Goal: Task Accomplishment & Management: Manage account settings

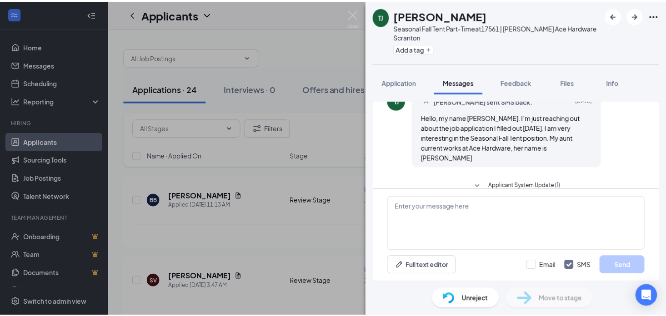
scroll to position [129, 0]
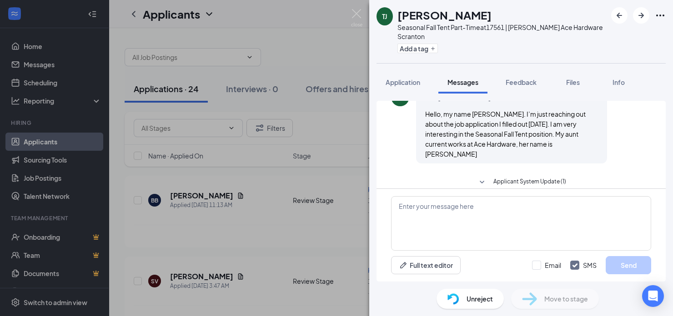
click at [375, 279] on div "Applicant System Update (2) Workstream sent automated SMS to [PERSON_NAME]. [DA…" at bounding box center [521, 188] width 304 height 188
click at [301, 296] on div "TJ [PERSON_NAME] Seasonal Fall Tent Part-Time at 17561 | [PERSON_NAME] Ace Hard…" at bounding box center [336, 158] width 673 height 316
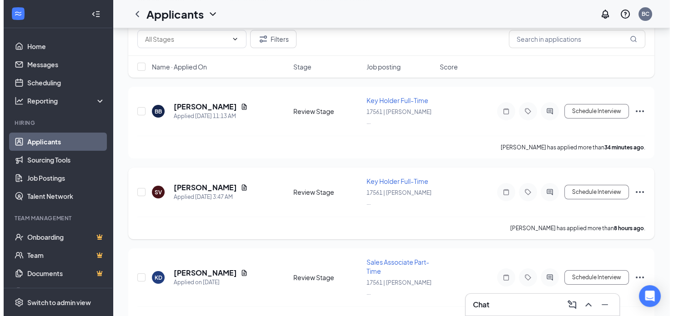
scroll to position [91, 0]
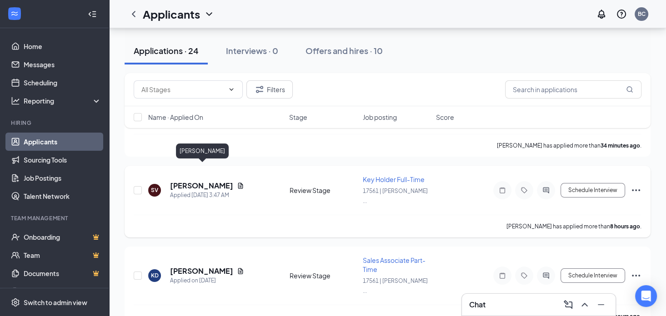
click at [216, 181] on h5 "[PERSON_NAME]" at bounding box center [201, 186] width 63 height 10
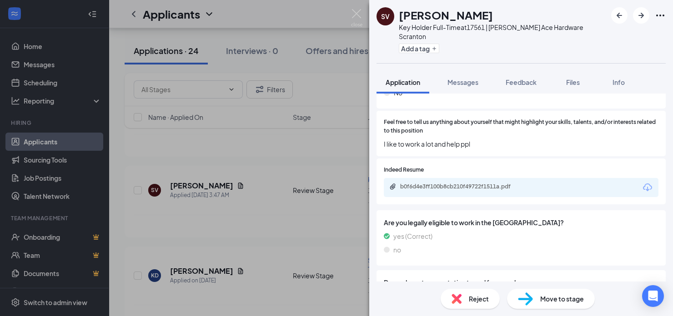
scroll to position [773, 0]
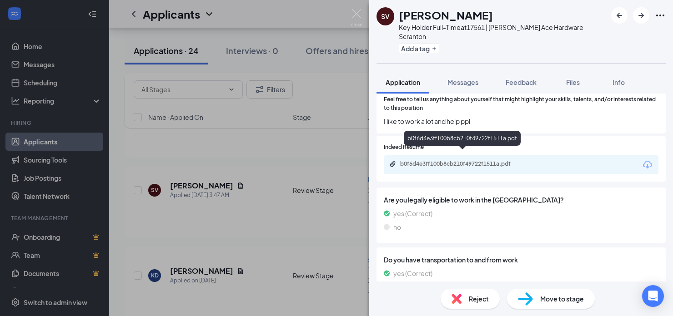
click at [432, 160] on div "b0f6d4e3ff100b8cb210f49722f1511a.pdf" at bounding box center [463, 163] width 127 height 7
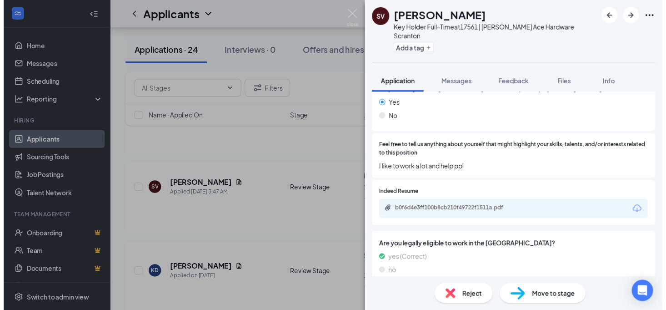
scroll to position [589, 0]
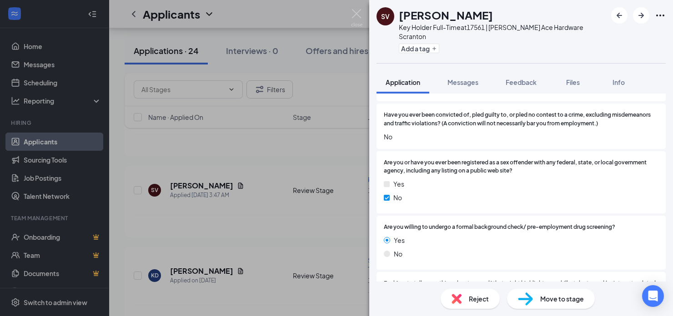
click at [338, 72] on div "SV [PERSON_NAME] Key Holder Full-Time at 17561 | [PERSON_NAME] Ace Hardware Scr…" at bounding box center [336, 158] width 673 height 316
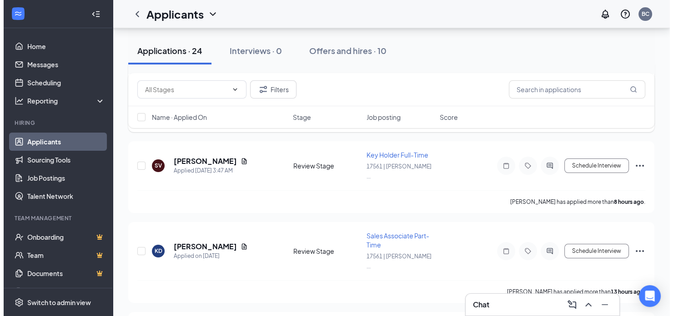
scroll to position [136, 0]
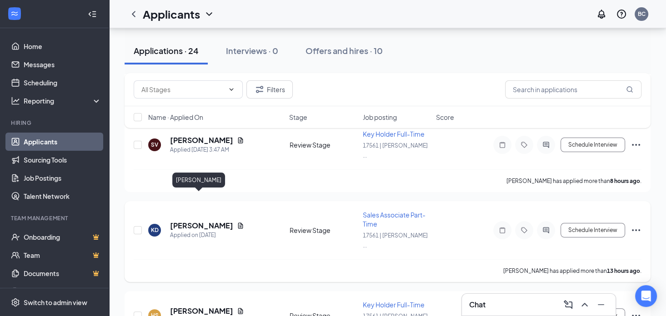
click at [198, 221] on h5 "[PERSON_NAME]" at bounding box center [201, 226] width 63 height 10
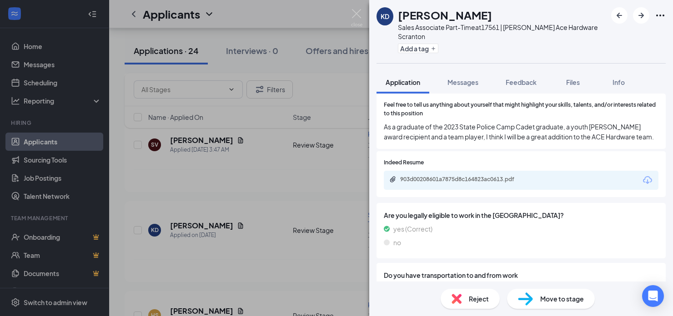
scroll to position [773, 0]
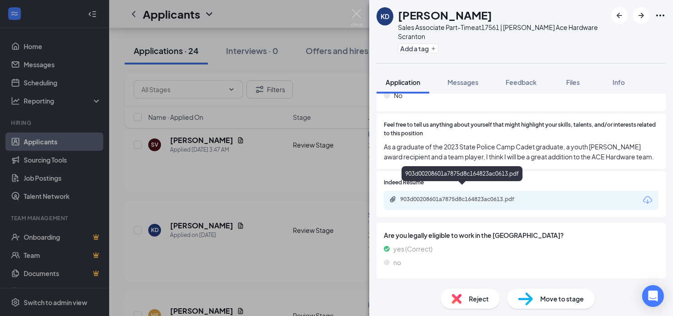
click at [448, 196] on div "903d00208601a7875d8c164823ac0613.pdf" at bounding box center [463, 199] width 127 height 7
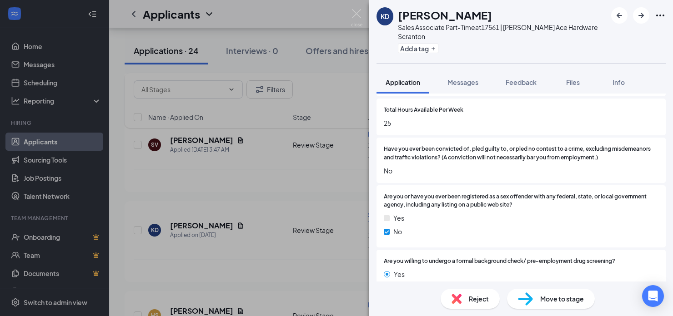
scroll to position [579, 0]
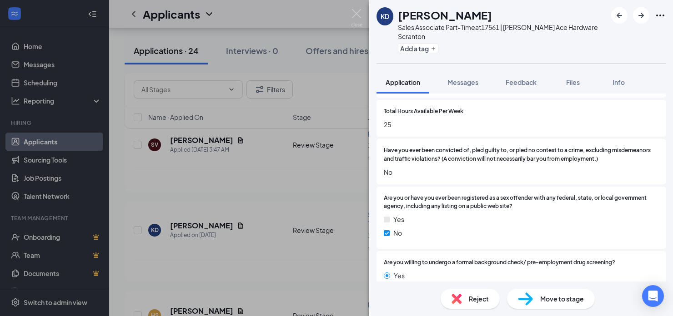
click at [270, 216] on div "KD [PERSON_NAME] Sales Associate Part-Time at 17561 | [PERSON_NAME] Ace Hardwar…" at bounding box center [336, 158] width 673 height 316
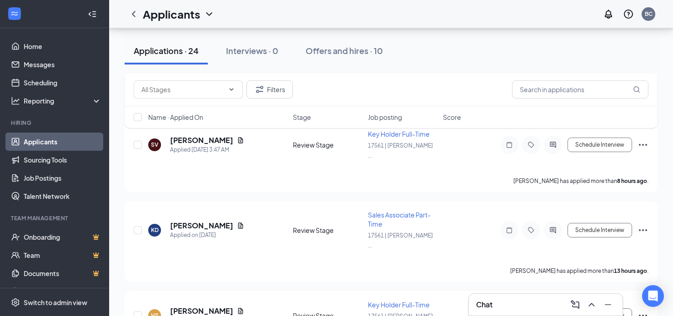
scroll to position [227, 0]
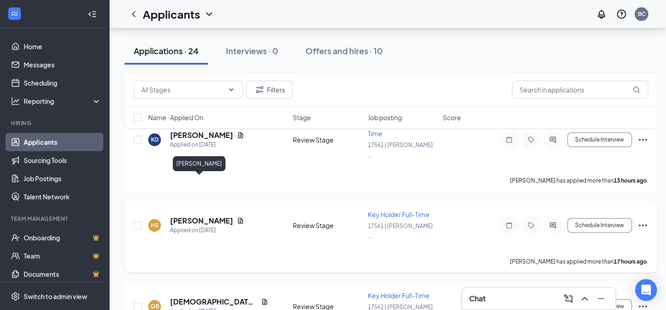
click at [207, 216] on h5 "[PERSON_NAME]" at bounding box center [201, 221] width 63 height 10
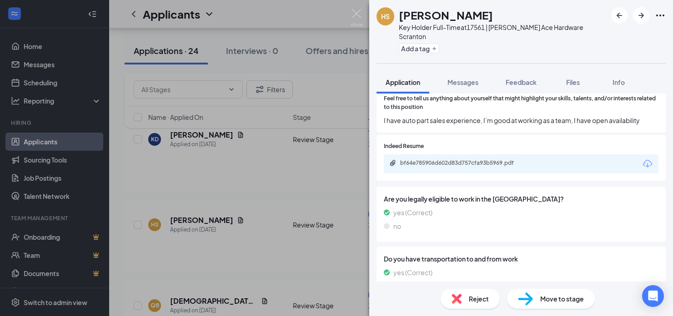
scroll to position [675, 0]
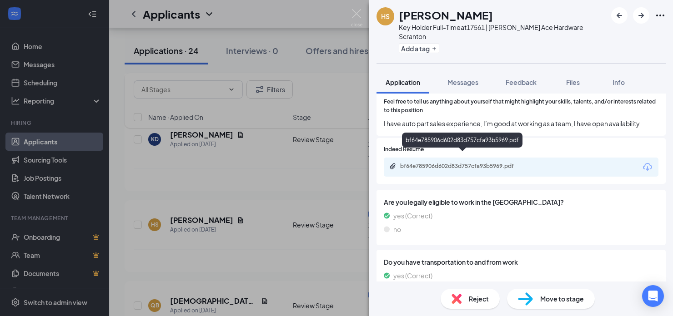
click at [452, 163] on div "bf64e785906d602d83d757cfa93b5969.pdf" at bounding box center [463, 166] width 127 height 7
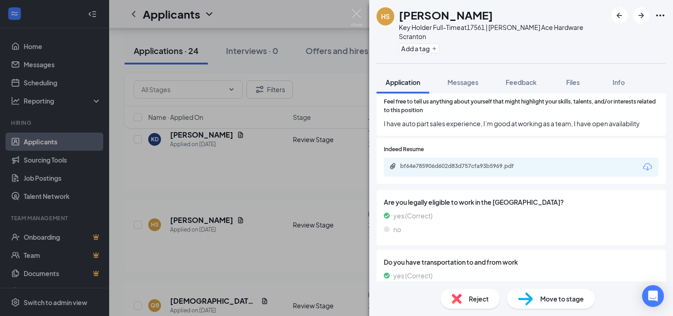
click at [256, 209] on div "HS [PERSON_NAME] Key Holder Full-Time at 17561 | [PERSON_NAME] Ace Hardware Scr…" at bounding box center [336, 158] width 673 height 316
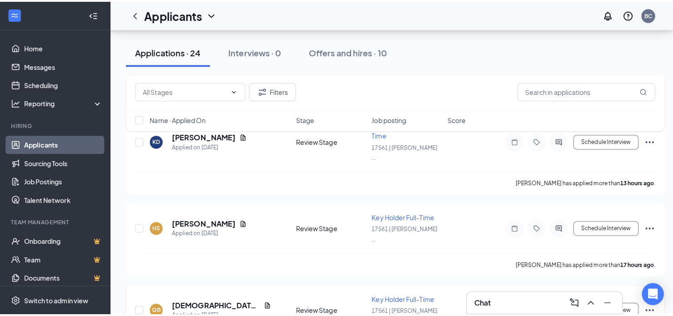
scroll to position [318, 0]
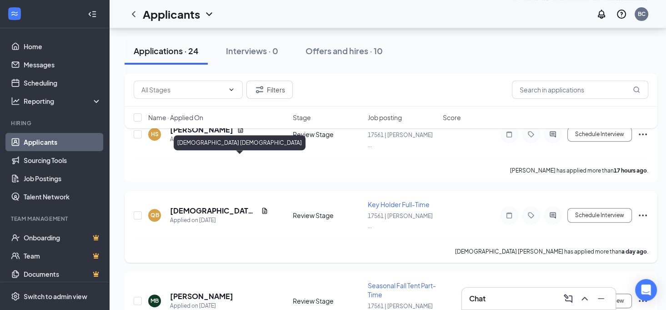
click at [215, 206] on h5 "[DEMOGRAPHIC_DATA] [DEMOGRAPHIC_DATA]" at bounding box center [213, 211] width 87 height 10
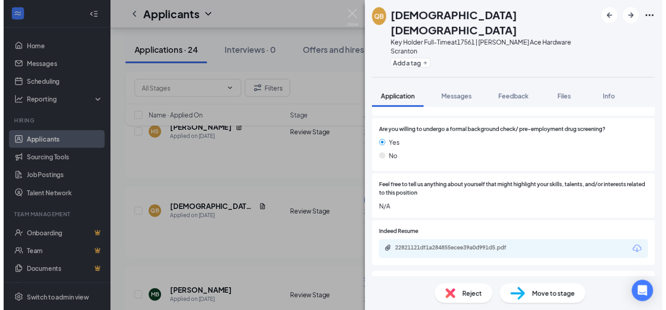
scroll to position [682, 0]
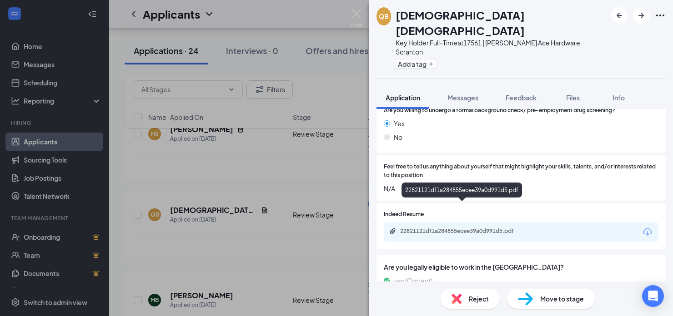
click at [438, 228] on div "22821121df1a284855ecee39a0d991d5.pdf" at bounding box center [463, 231] width 127 height 7
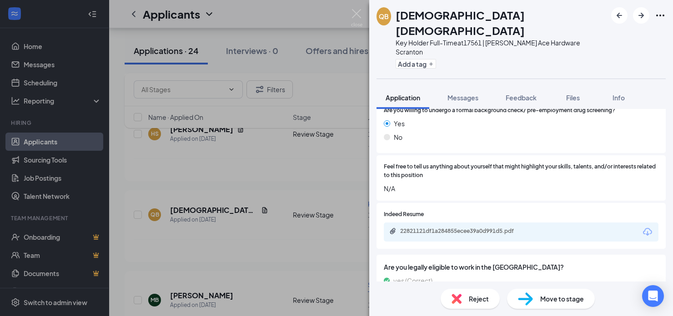
click at [269, 240] on div "QB Quran [PERSON_NAME] Key Holder Full-Time at 17561 | [PERSON_NAME] Ace Hardwa…" at bounding box center [336, 158] width 673 height 316
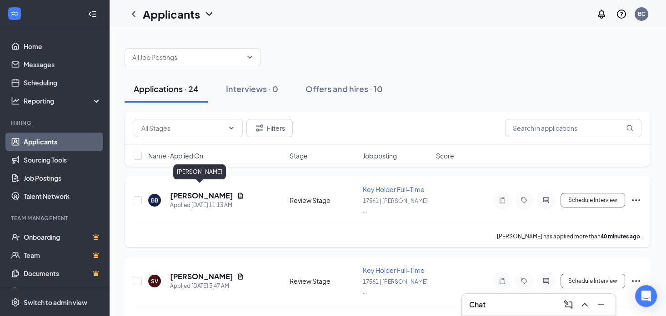
click at [193, 191] on h5 "[PERSON_NAME]" at bounding box center [201, 196] width 63 height 10
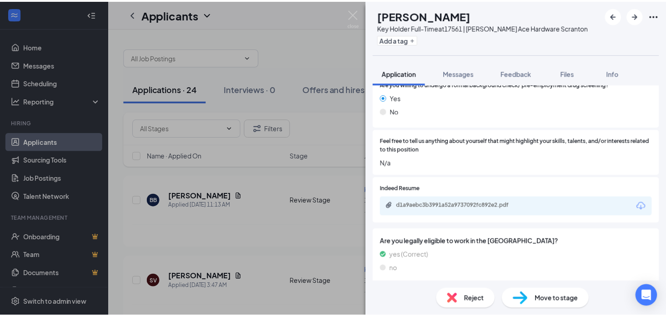
scroll to position [773, 0]
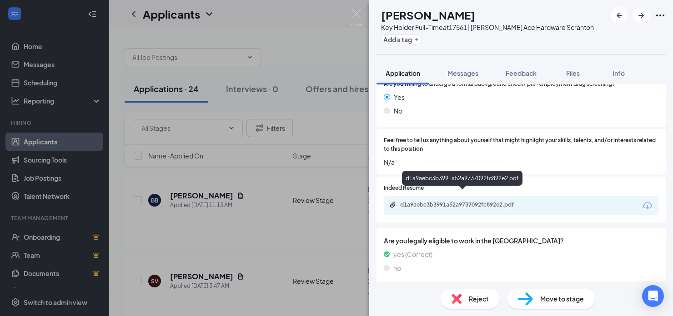
click at [428, 201] on div "d1a9aebc3b3991a52a9737092fc892e2.pdf" at bounding box center [462, 205] width 147 height 9
drag, startPoint x: 258, startPoint y: 224, endPoint x: 250, endPoint y: 231, distance: 11.3
click at [258, 224] on div "BB [PERSON_NAME] Key Holder Full-Time at 17561 | [PERSON_NAME] Ace Hardware Scr…" at bounding box center [336, 158] width 673 height 316
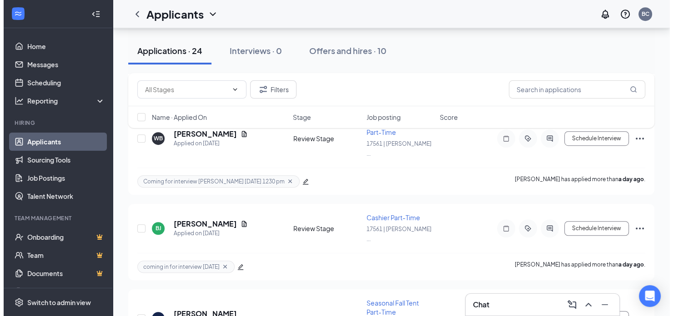
scroll to position [591, 0]
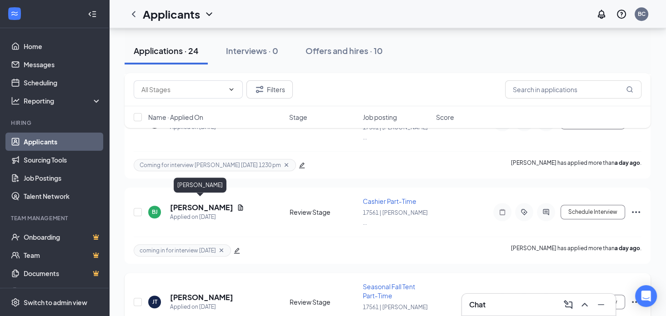
drag, startPoint x: 204, startPoint y: 204, endPoint x: 244, endPoint y: 241, distance: 54.7
click at [204, 293] on h5 "[PERSON_NAME]" at bounding box center [201, 298] width 63 height 10
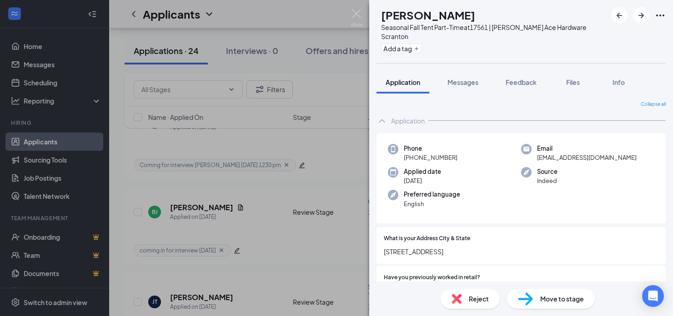
click at [348, 204] on div "[PERSON_NAME] [PERSON_NAME] Seasonal Fall Tent Part-Time at [GEOGRAPHIC_DATA] |…" at bounding box center [336, 158] width 673 height 316
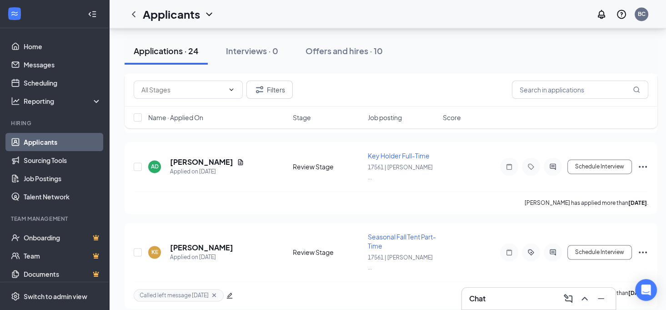
scroll to position [1318, 0]
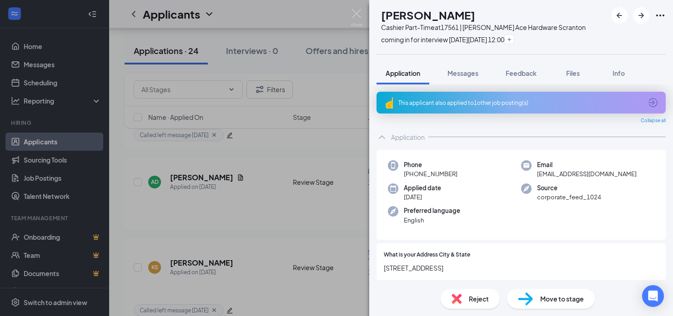
click at [481, 298] on span "Reject" at bounding box center [479, 299] width 20 height 10
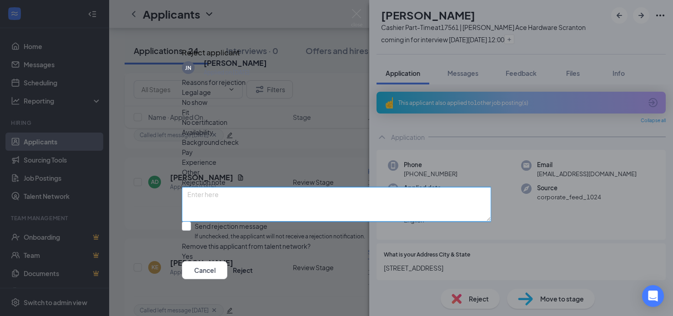
click at [245, 187] on textarea at bounding box center [336, 204] width 309 height 35
type textarea "[PERSON_NAME] SAID HE HAS A BETTER JOB COMING UP"
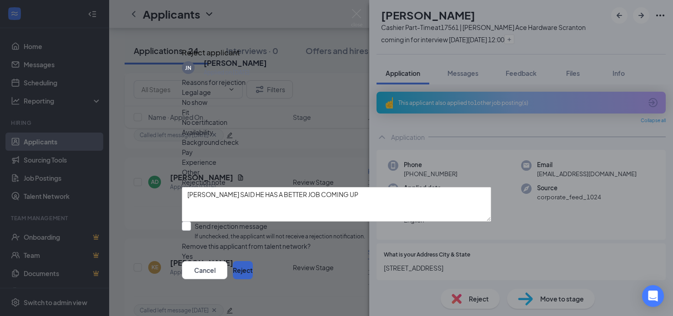
click at [253, 276] on button "Reject" at bounding box center [243, 270] width 20 height 18
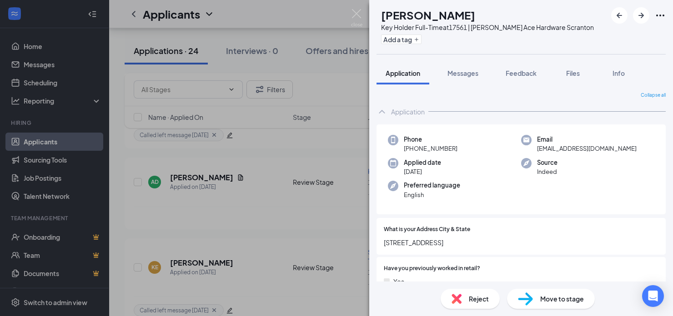
click at [350, 247] on div "MB [PERSON_NAME] Key Holder Full-Time at 17561 | [PERSON_NAME] Ace Hardware Scr…" at bounding box center [336, 158] width 673 height 316
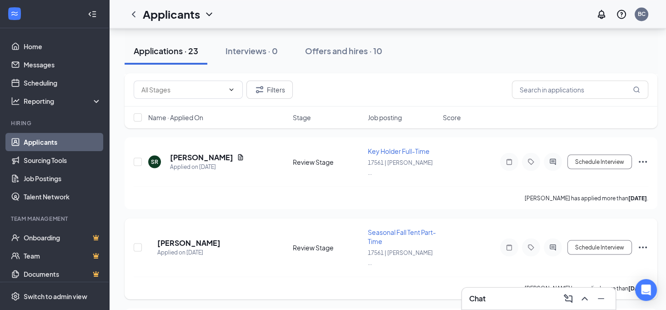
scroll to position [1597, 0]
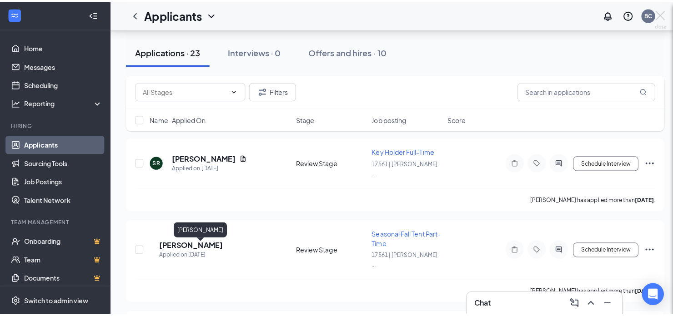
scroll to position [1590, 0]
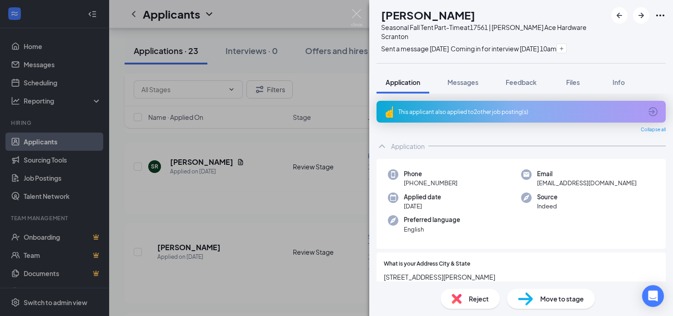
click at [465, 298] on div "Reject" at bounding box center [470, 299] width 59 height 20
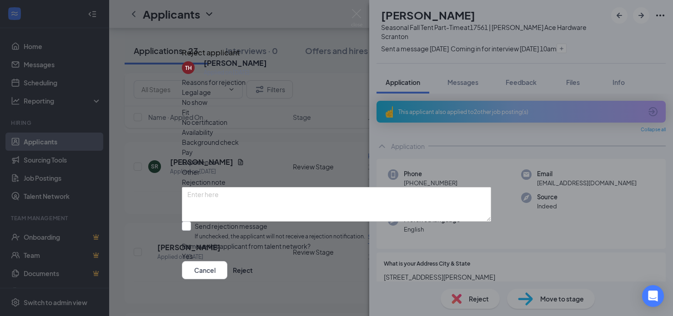
click at [207, 107] on span "No show" at bounding box center [194, 102] width 25 height 10
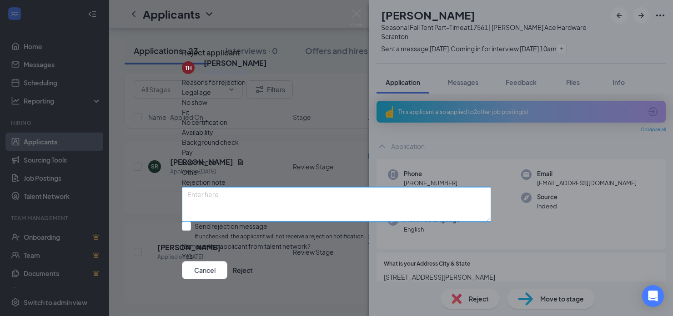
click at [254, 187] on textarea at bounding box center [336, 204] width 309 height 35
type textarea "n"
click at [216, 187] on textarea "No call no show" at bounding box center [336, 204] width 309 height 35
type textarea "No call, no show"
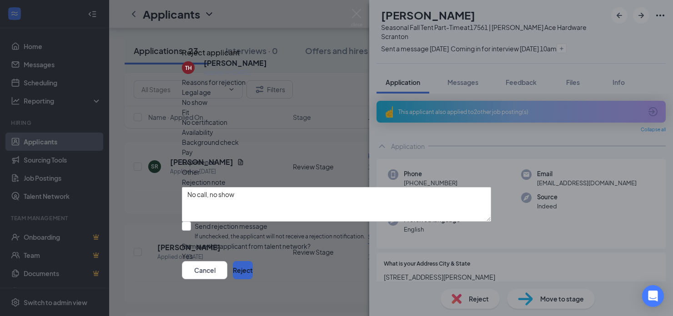
click at [253, 273] on button "Reject" at bounding box center [243, 270] width 20 height 18
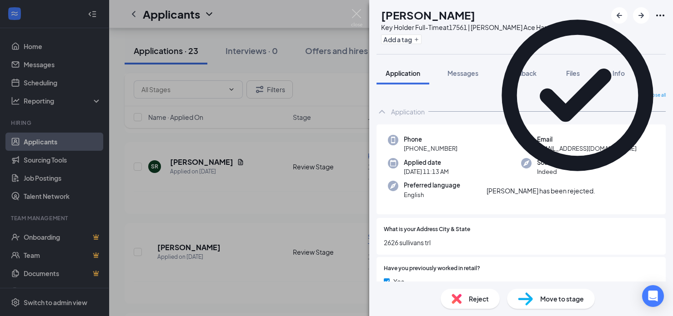
scroll to position [1507, 0]
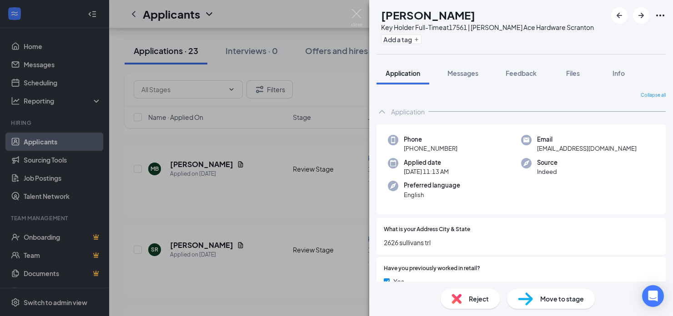
click at [371, 242] on div "Collapse all Application Phone [PHONE_NUMBER] Email [EMAIL_ADDRESS][DOMAIN_NAME…" at bounding box center [521, 183] width 304 height 197
click at [273, 266] on div "BB [PERSON_NAME] Key Holder Full-Time at 17561 | [PERSON_NAME] Ace Hardware Scr…" at bounding box center [336, 158] width 673 height 316
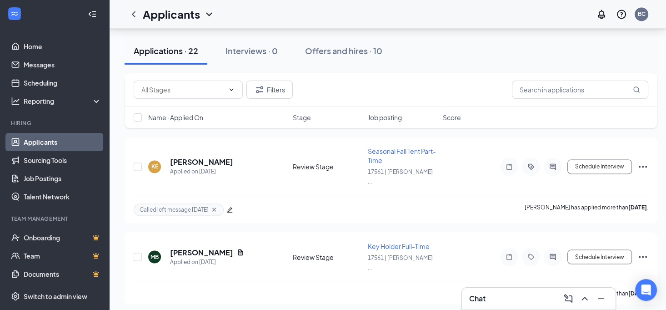
scroll to position [1371, 0]
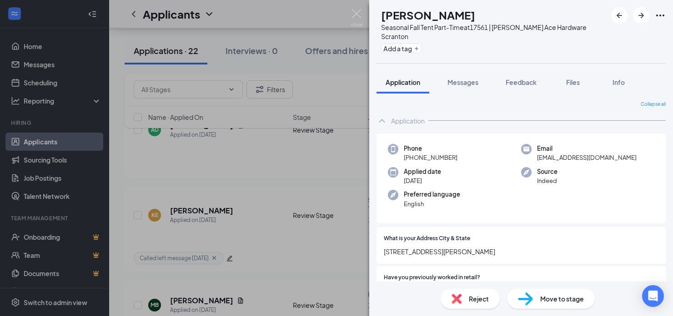
click at [474, 298] on span "Reject" at bounding box center [479, 299] width 20 height 10
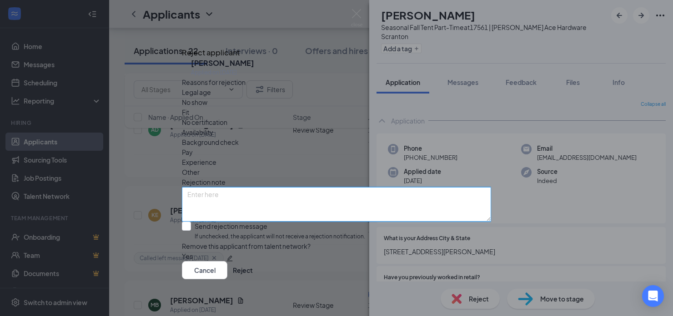
click at [241, 187] on textarea at bounding box center [336, 204] width 309 height 35
type textarea "Not good with customers, very poor interview"
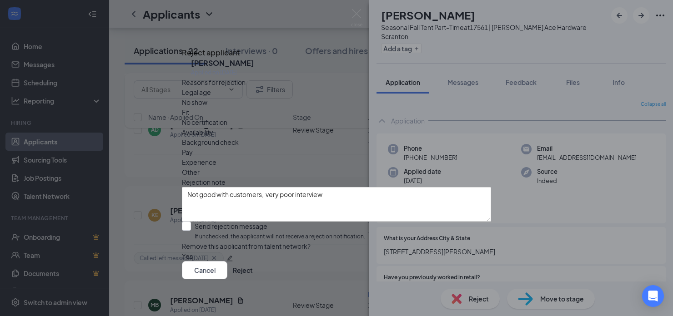
click at [368, 167] on div "Other" at bounding box center [336, 172] width 309 height 10
click at [253, 272] on button "Reject" at bounding box center [243, 270] width 20 height 18
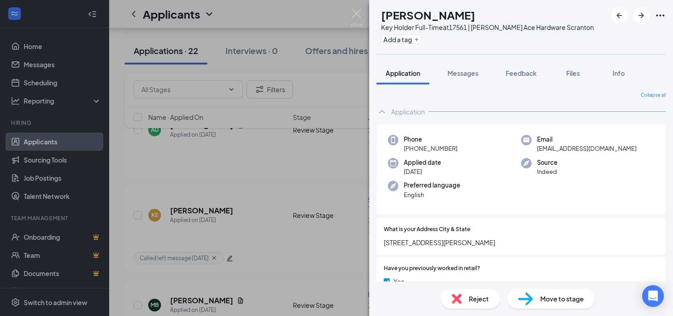
click at [272, 268] on div "EM [PERSON_NAME] Key Holder Full-Time at 17561 | [PERSON_NAME] Ace Hardware Scr…" at bounding box center [336, 158] width 673 height 316
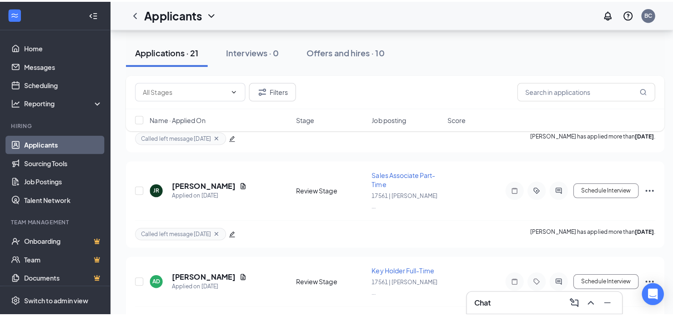
scroll to position [1208, 0]
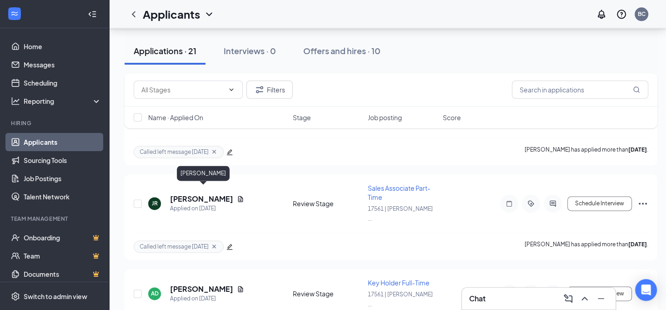
drag, startPoint x: 218, startPoint y: 190, endPoint x: 268, endPoint y: 218, distance: 57.0
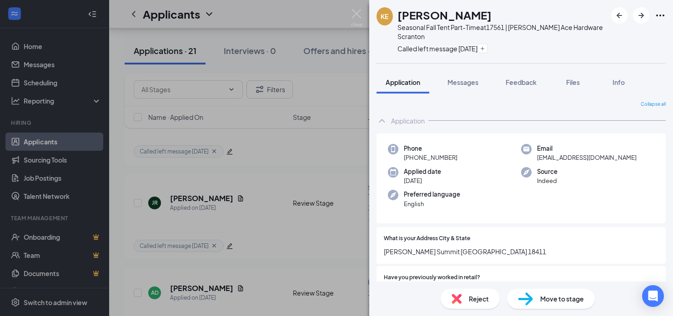
click at [479, 300] on span "Reject" at bounding box center [479, 299] width 20 height 10
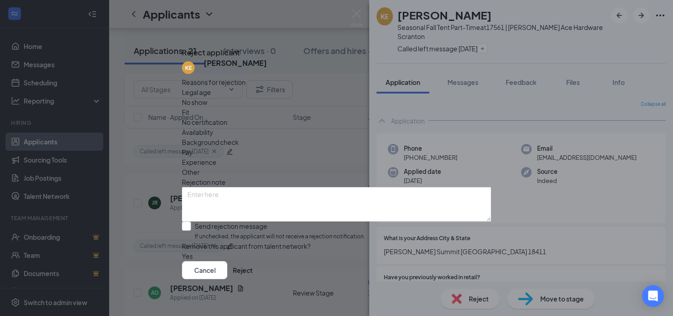
click at [207, 107] on span "No show" at bounding box center [194, 102] width 25 height 10
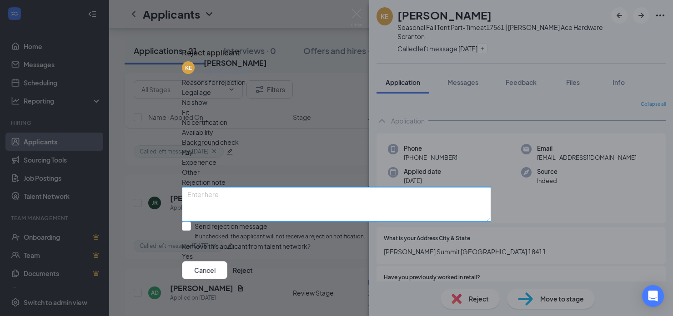
click at [329, 191] on textarea at bounding box center [336, 204] width 309 height 35
type textarea "no call back"
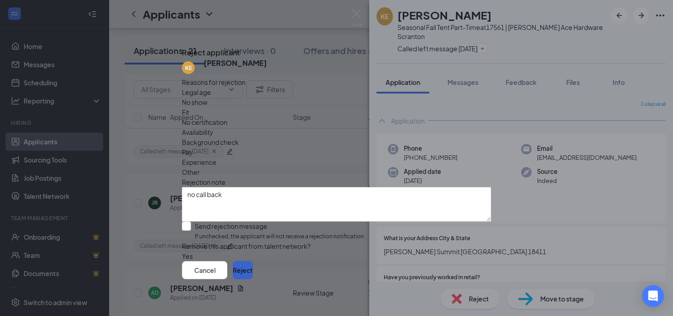
click at [253, 278] on button "Reject" at bounding box center [243, 270] width 20 height 18
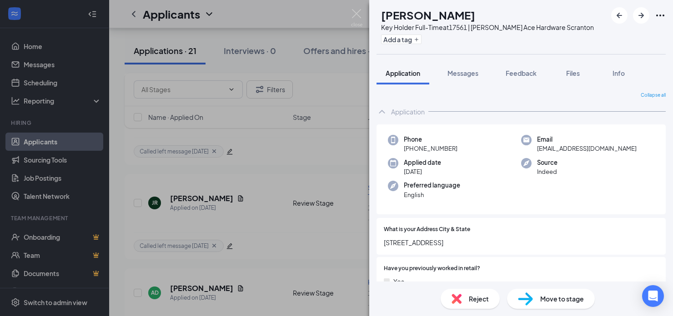
drag, startPoint x: 247, startPoint y: 276, endPoint x: 273, endPoint y: 270, distance: 26.1
click at [248, 275] on div "MB [PERSON_NAME] Key Holder Full-Time at 17561 | [PERSON_NAME] Ace Hardware Scr…" at bounding box center [336, 158] width 673 height 316
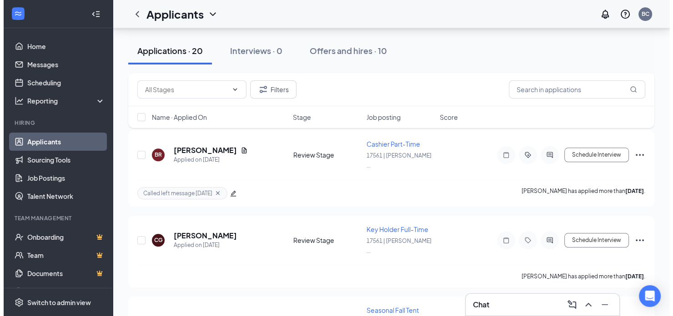
scroll to position [818, 0]
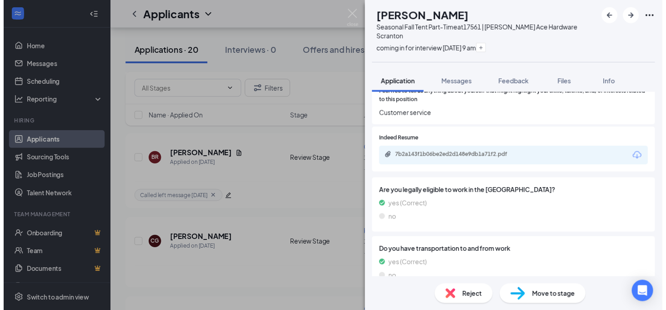
scroll to position [754, 0]
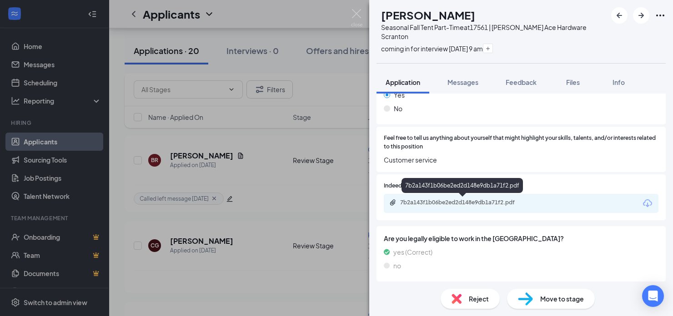
click at [417, 198] on div "7b2a143f1b06be2ed2d148e9db1a71f2.pdf" at bounding box center [521, 203] width 275 height 19
click at [468, 201] on div "7b2a143f1b06be2ed2d148e9db1a71f2.pdf" at bounding box center [463, 202] width 127 height 7
click at [359, 242] on div "AT [PERSON_NAME] Seasonal Fall Tent Part-Time at 17561 | [PERSON_NAME] Ace Hard…" at bounding box center [336, 158] width 673 height 316
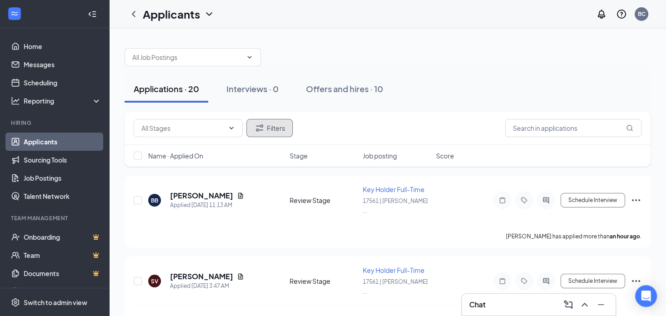
click at [282, 127] on button "Filters" at bounding box center [269, 128] width 46 height 18
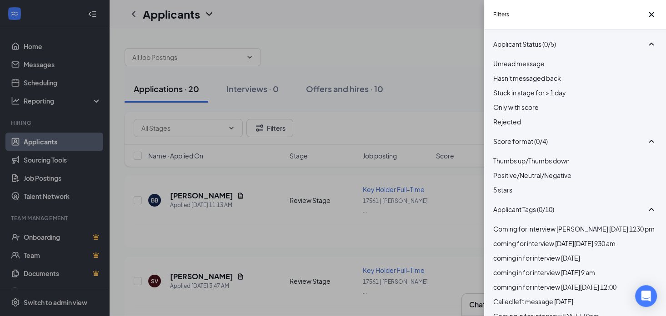
click at [521, 126] on span "Rejected" at bounding box center [507, 122] width 28 height 8
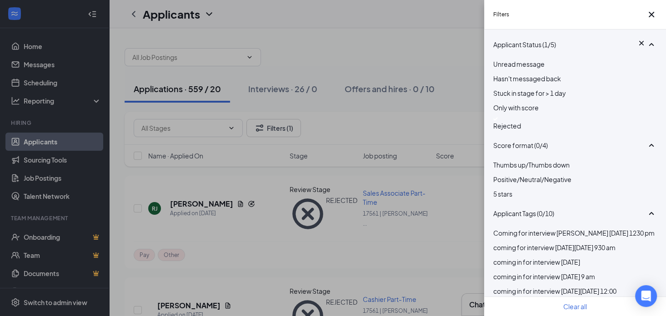
click at [335, 241] on div "Filters Applicant Status (1/5) Unread message Hasn't messaged back Stuck in sta…" at bounding box center [333, 158] width 666 height 316
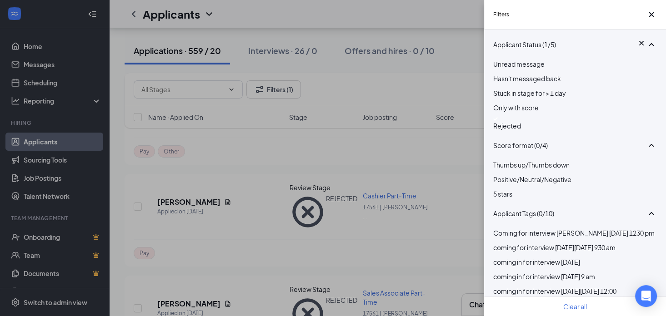
scroll to position [136, 0]
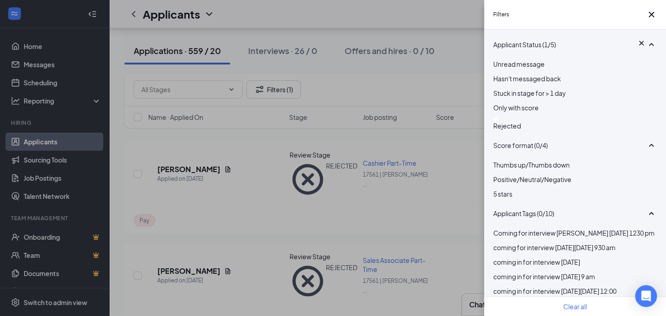
click at [241, 230] on div "Filters Applicant Status (1/5) Unread message Hasn't messaged back Stuck in sta…" at bounding box center [333, 158] width 666 height 316
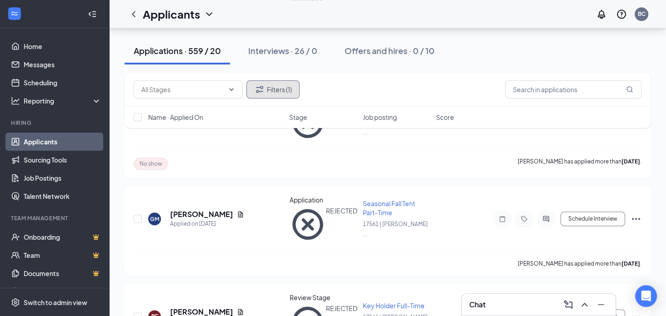
scroll to position [1000, 0]
click at [407, 11] on div "Applicants BC" at bounding box center [387, 14] width 557 height 28
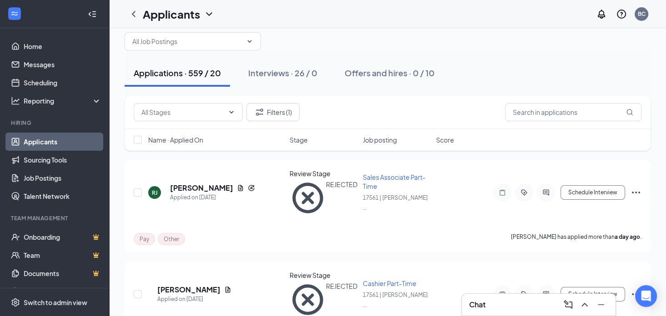
scroll to position [0, 0]
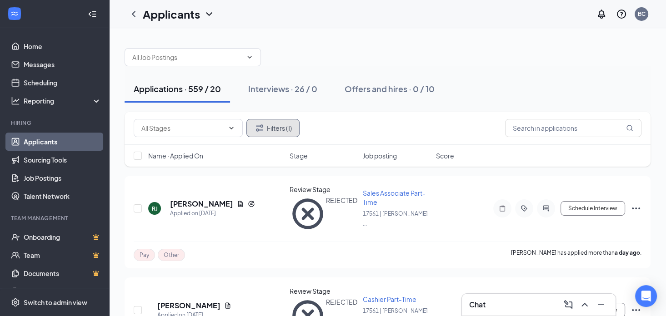
click at [282, 130] on button "Filters (1)" at bounding box center [272, 128] width 53 height 18
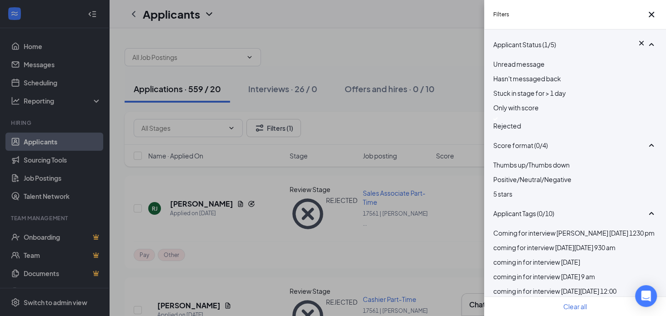
click at [502, 131] on div "Rejected" at bounding box center [575, 124] width 164 height 14
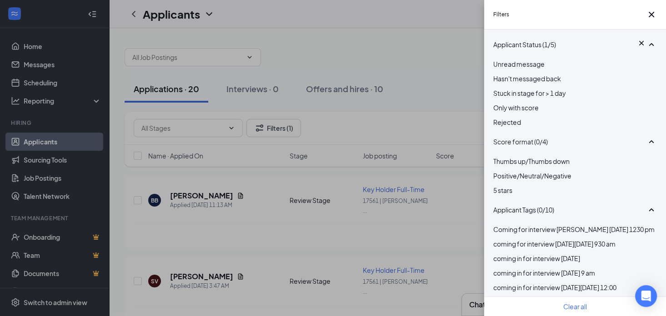
click at [507, 126] on span "Rejected" at bounding box center [507, 122] width 28 height 8
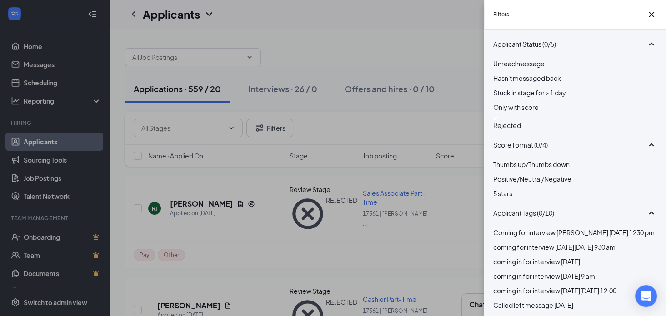
click at [498, 120] on img at bounding box center [495, 119] width 5 height 4
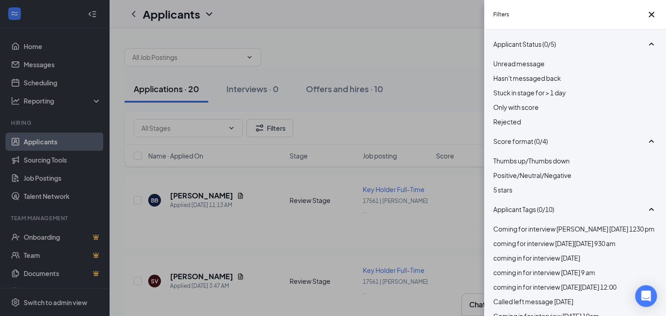
click at [386, 35] on div "Filters Applicant Status (0/5) Unread message Hasn't messaged back Stuck in sta…" at bounding box center [333, 158] width 666 height 316
click at [213, 108] on div "Filters Applicant Status (0/5) Unread message Hasn't messaged back Stuck in sta…" at bounding box center [333, 158] width 666 height 316
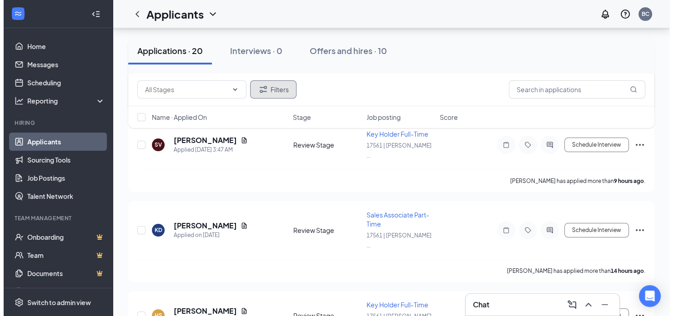
scroll to position [182, 0]
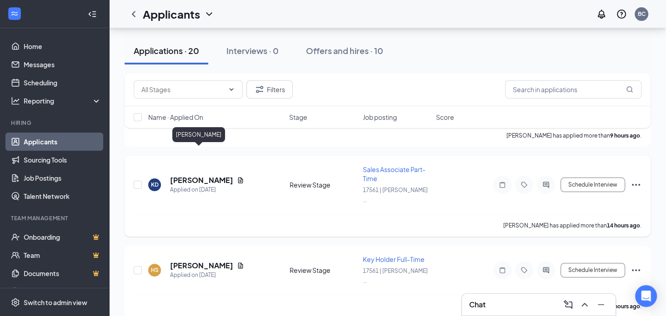
click at [207, 175] on h5 "[PERSON_NAME]" at bounding box center [201, 180] width 63 height 10
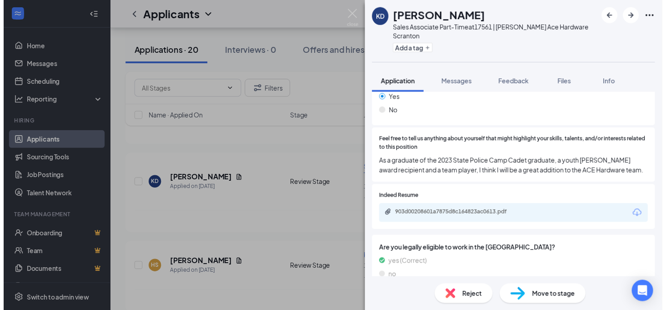
scroll to position [773, 0]
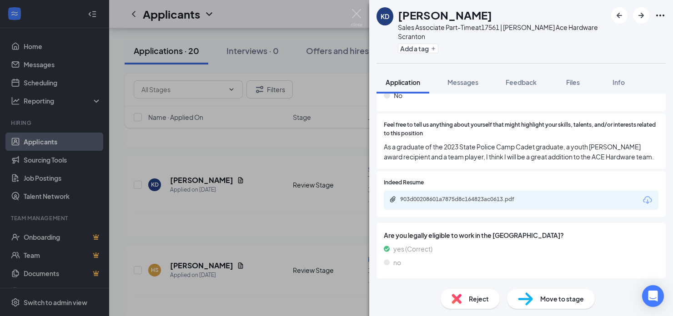
click at [247, 180] on div "KD [PERSON_NAME] Sales Associate Part-Time at 17561 | [PERSON_NAME] Ace Hardwar…" at bounding box center [336, 158] width 673 height 316
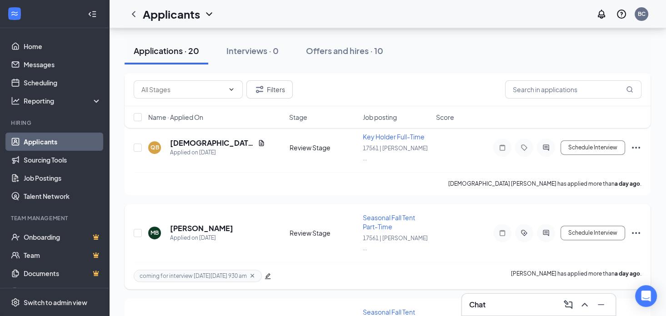
scroll to position [455, 0]
